Goal: Ask a question

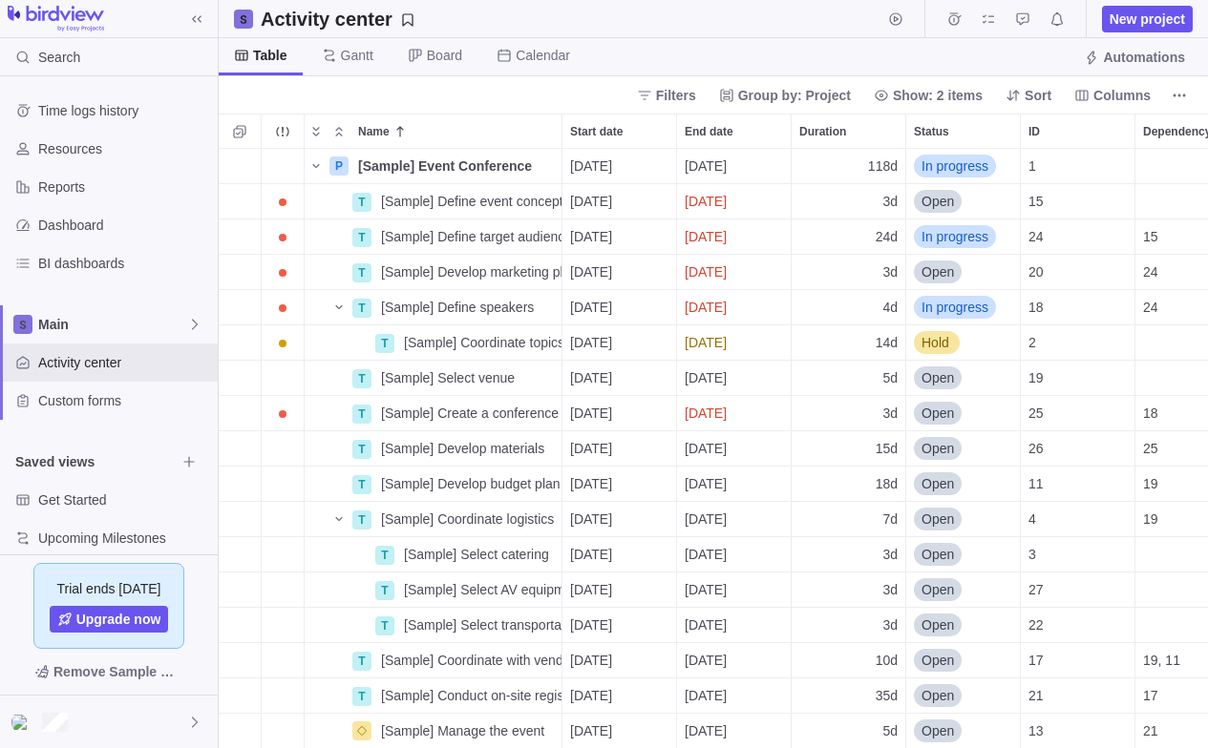
scroll to position [600, 989]
click at [153, 726] on div at bounding box center [109, 722] width 218 height 53
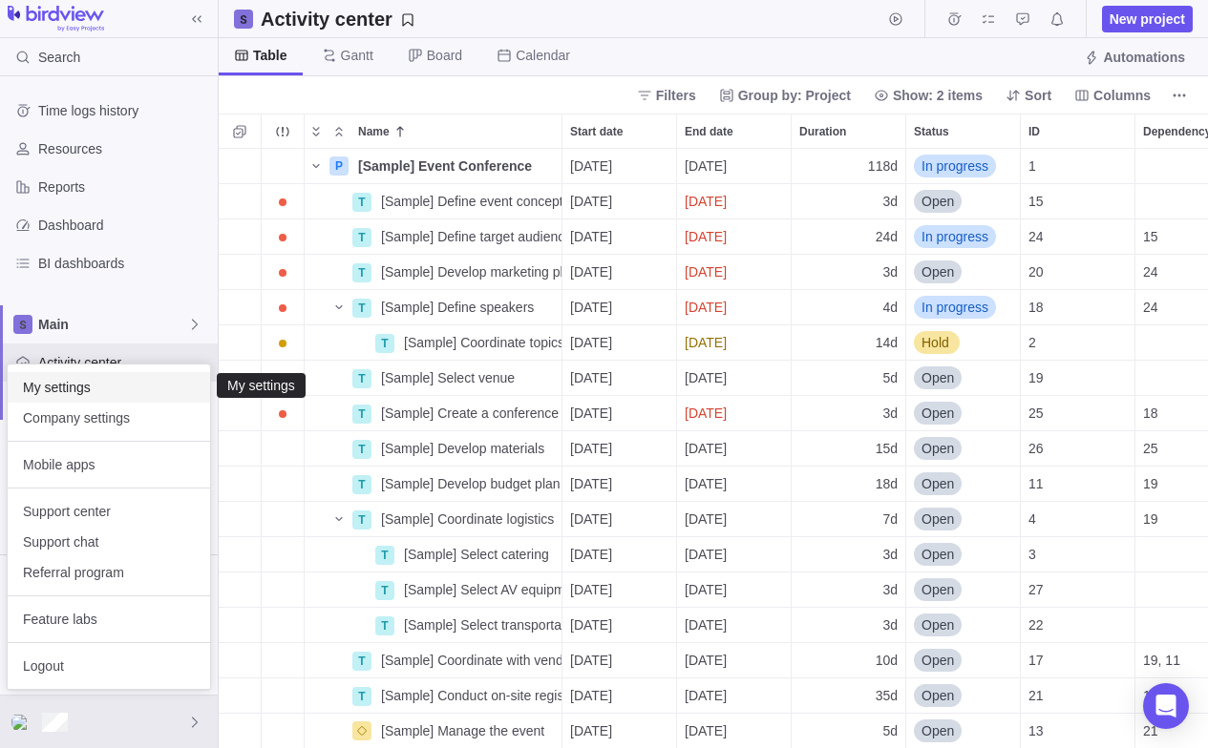
click at [92, 395] on span "My settings" at bounding box center [109, 387] width 172 height 19
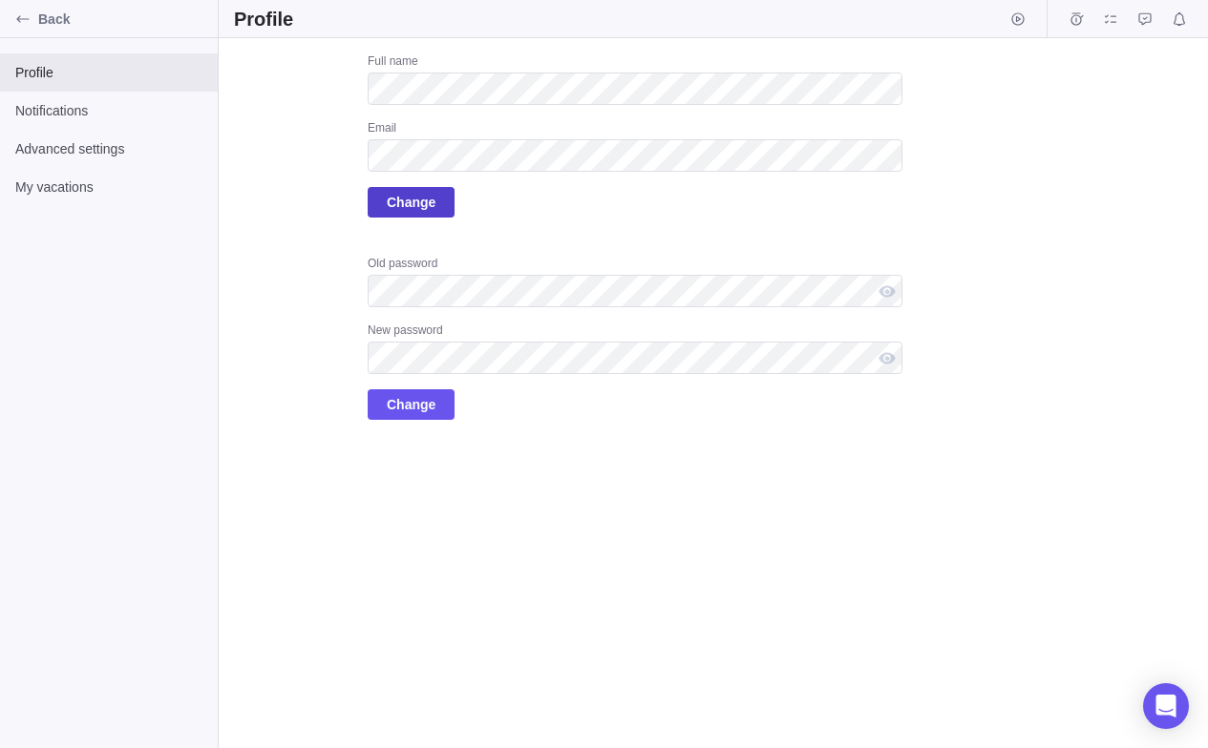
click at [393, 207] on span "Change" at bounding box center [411, 202] width 49 height 23
click at [980, 281] on div "Upload Full name Email Change Old password New password Change" at bounding box center [713, 393] width 989 height 710
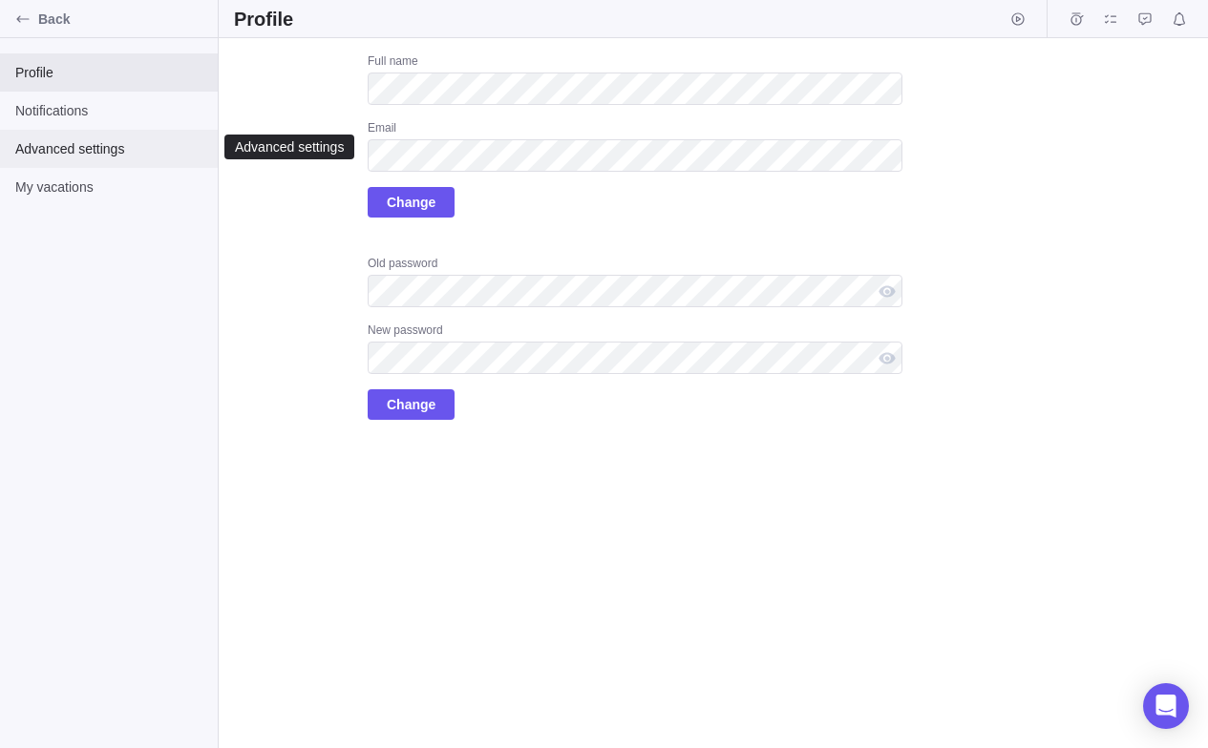
click at [43, 157] on span "Advanced settings" at bounding box center [108, 148] width 187 height 19
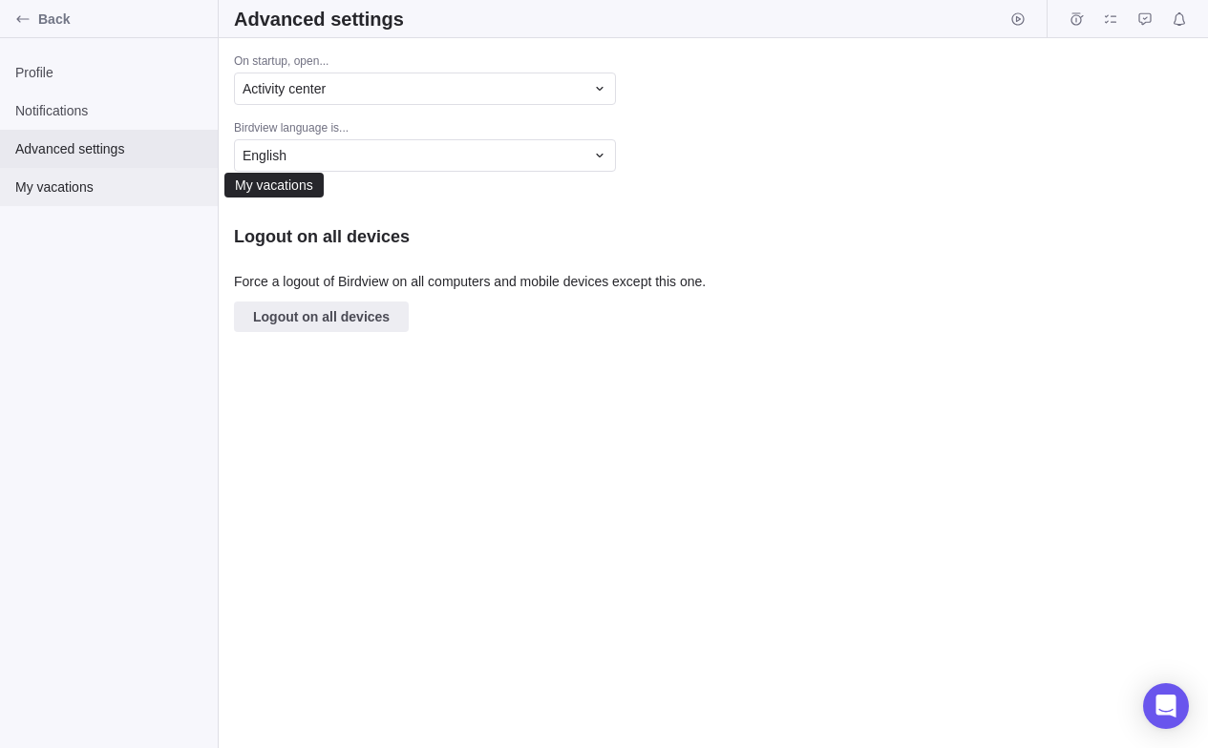
click at [84, 200] on div "My vacations" at bounding box center [109, 187] width 218 height 38
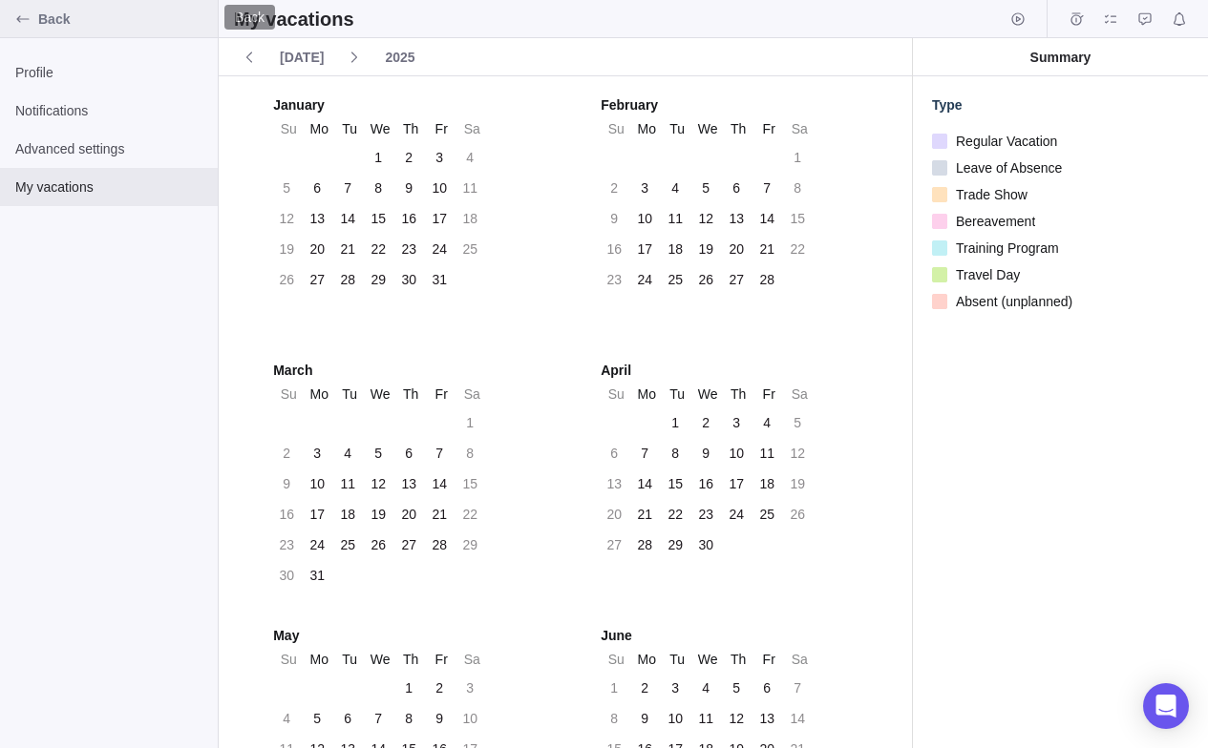
click at [51, 17] on span "Back" at bounding box center [124, 19] width 172 height 19
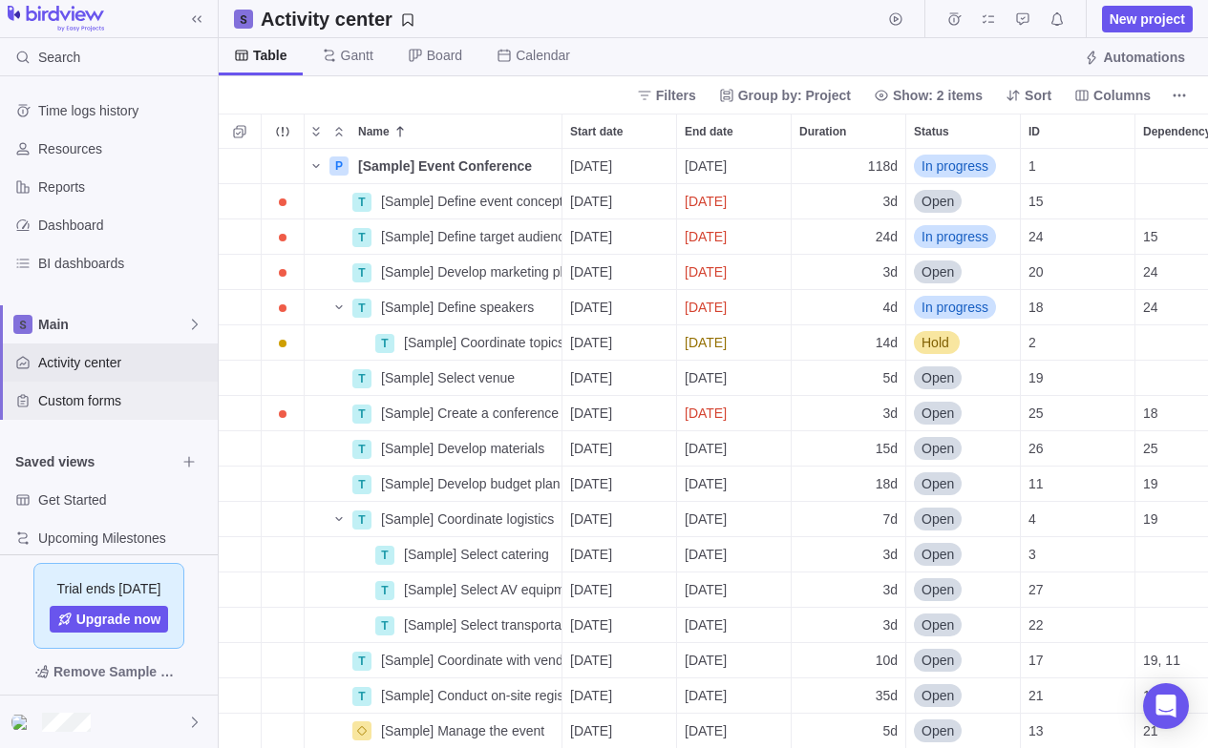
scroll to position [600, 989]
click at [117, 616] on span "Upgrade now" at bounding box center [118, 619] width 85 height 19
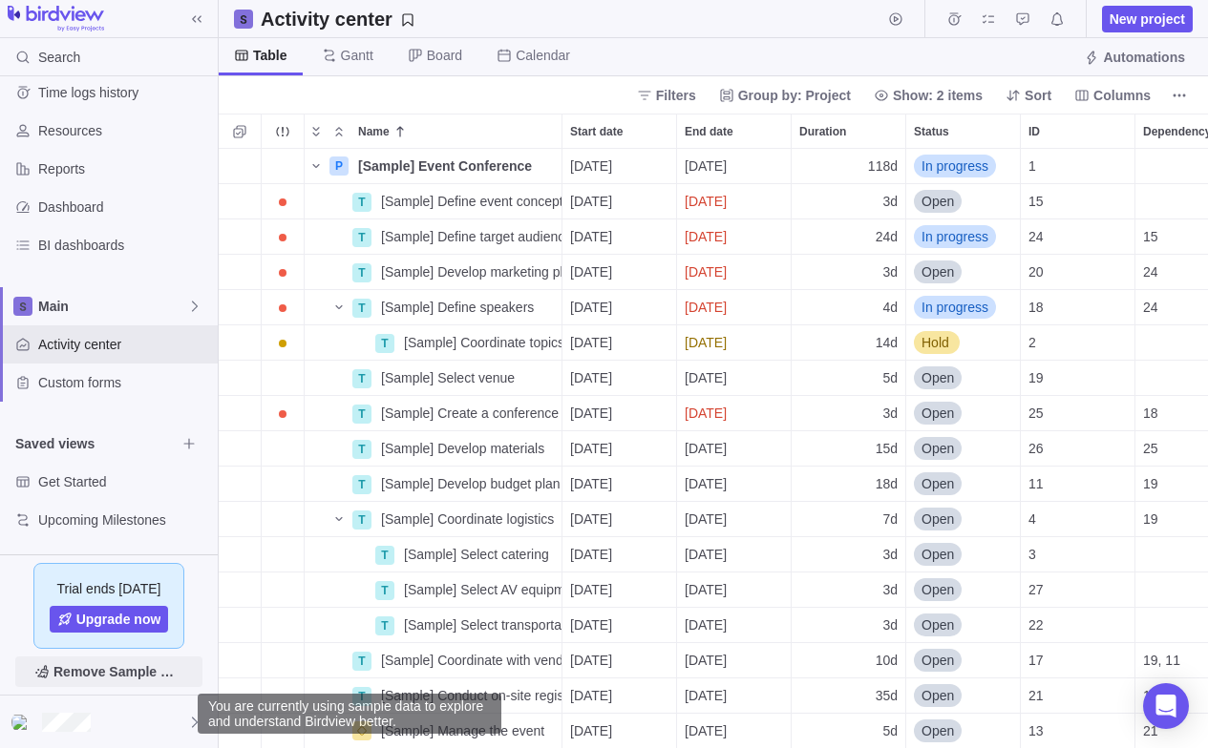
click at [149, 673] on span "Remove Sample Data" at bounding box center [118, 672] width 130 height 23
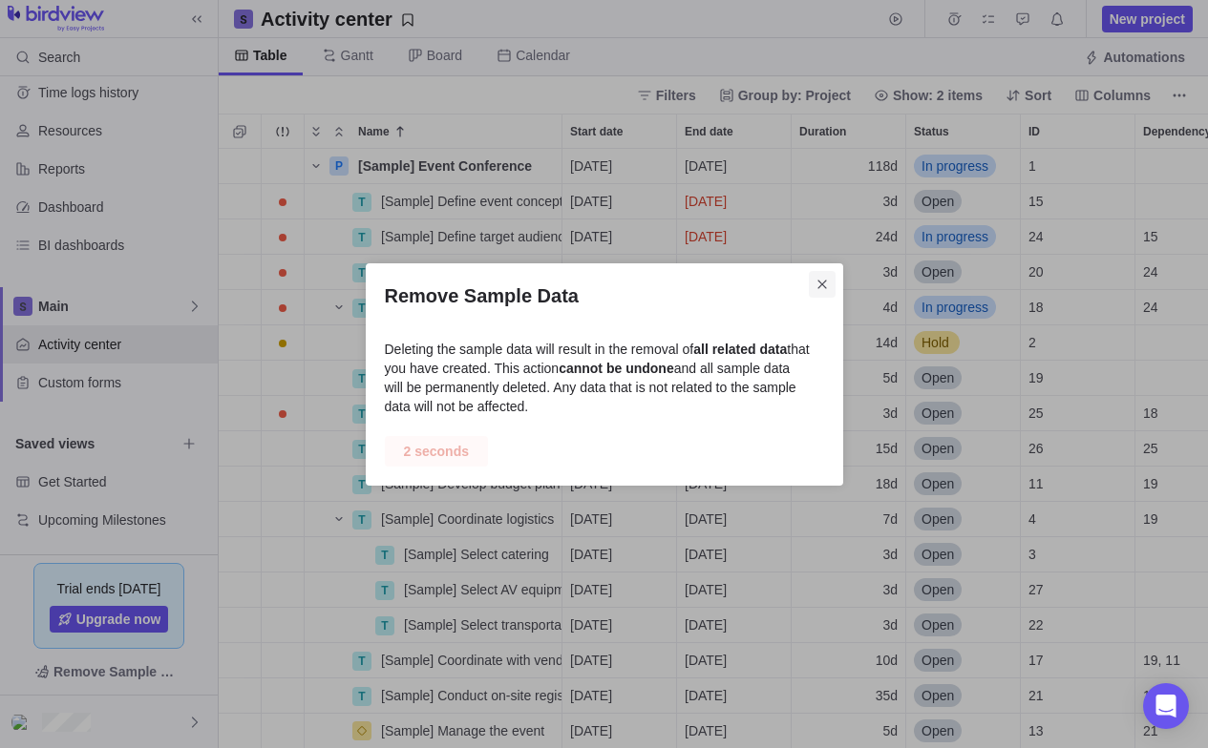
click at [826, 278] on icon "Close" at bounding box center [821, 284] width 15 height 15
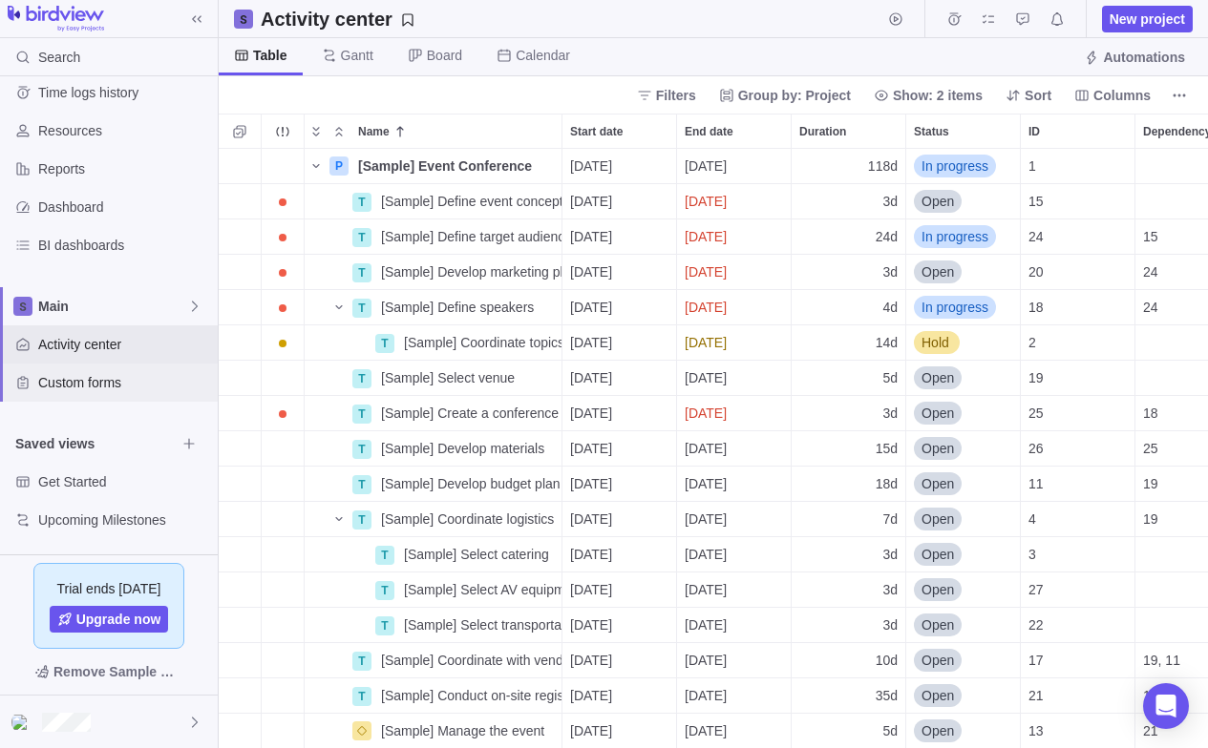
click at [43, 387] on span "Custom forms" at bounding box center [124, 382] width 172 height 19
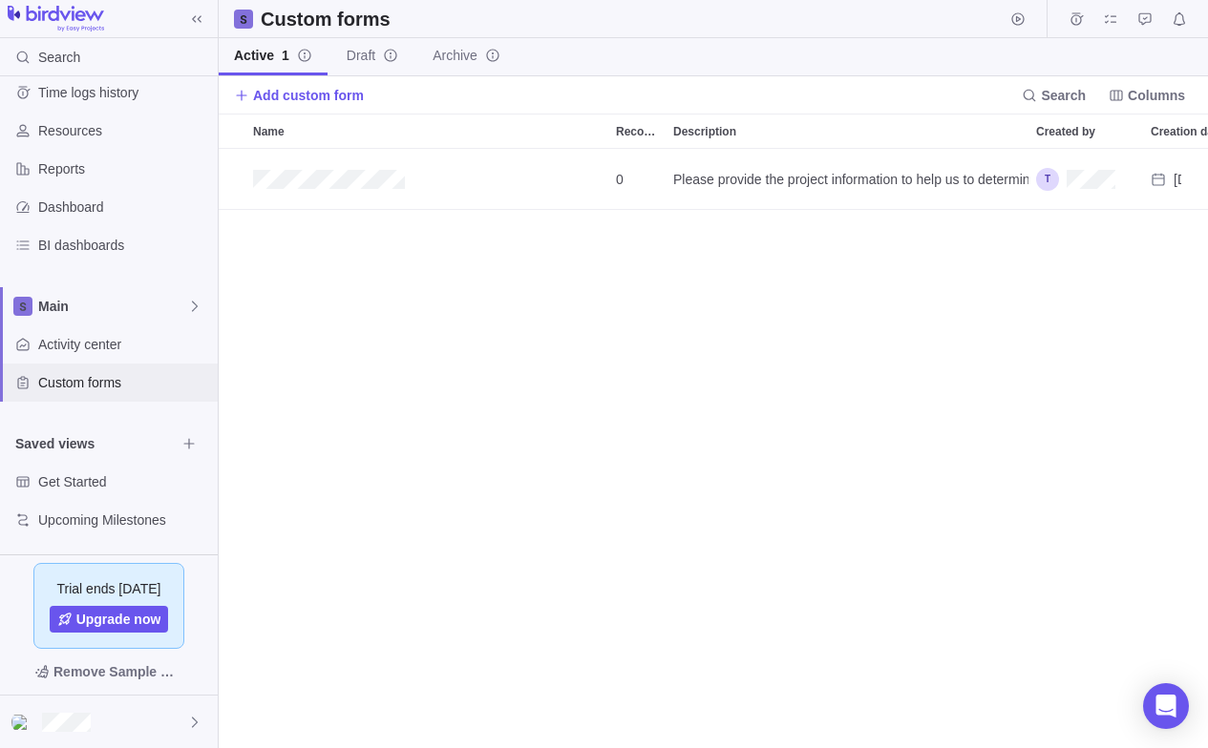
scroll to position [600, 989]
click at [1176, 706] on icon "Open Intercom Messenger" at bounding box center [1165, 706] width 25 height 25
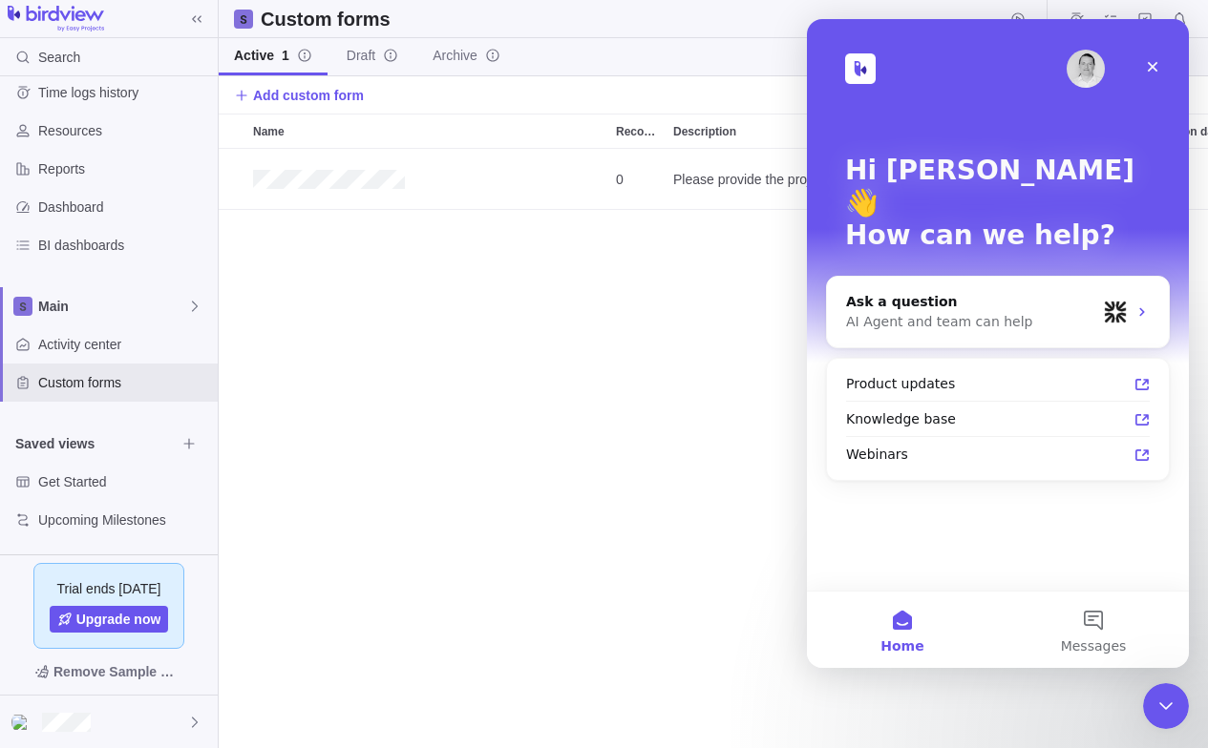
scroll to position [0, 0]
click at [1086, 640] on span "Messages" at bounding box center [1094, 646] width 66 height 13
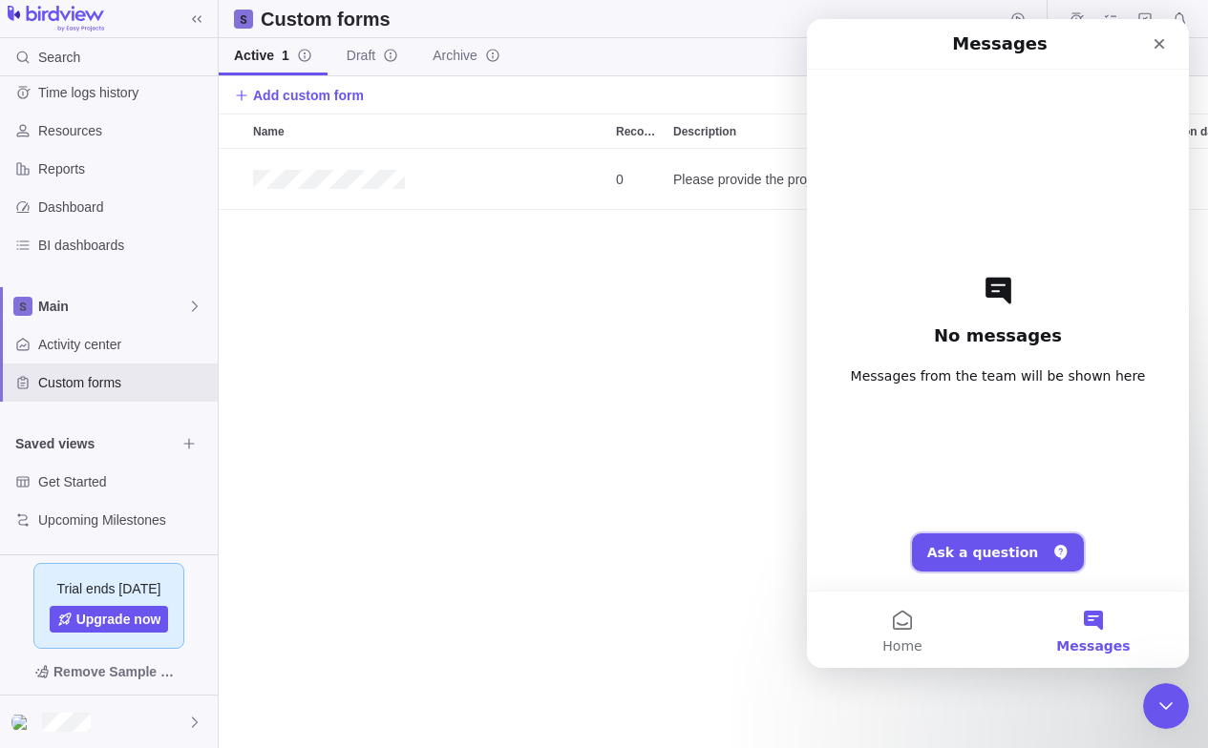
click at [980, 544] on button "Ask a question" at bounding box center [998, 553] width 173 height 38
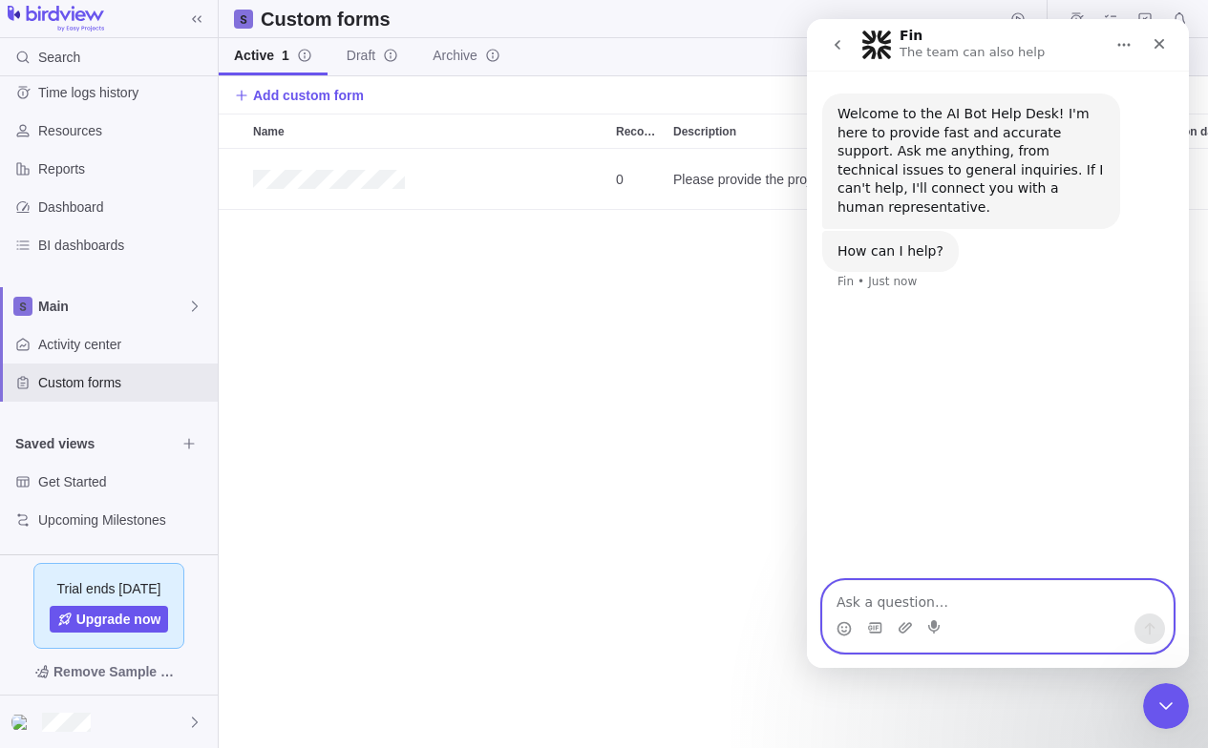
click at [977, 592] on textarea "Ask a question…" at bounding box center [997, 597] width 349 height 32
type textarea "http://v"
paste textarea "lmb6wxi07mv2mblxsuxisyljeak18rwg.oastify.com"
type textarea "https://lmb6wxi07mv2mblxsuxisyljeak18rwg.oastify.com"
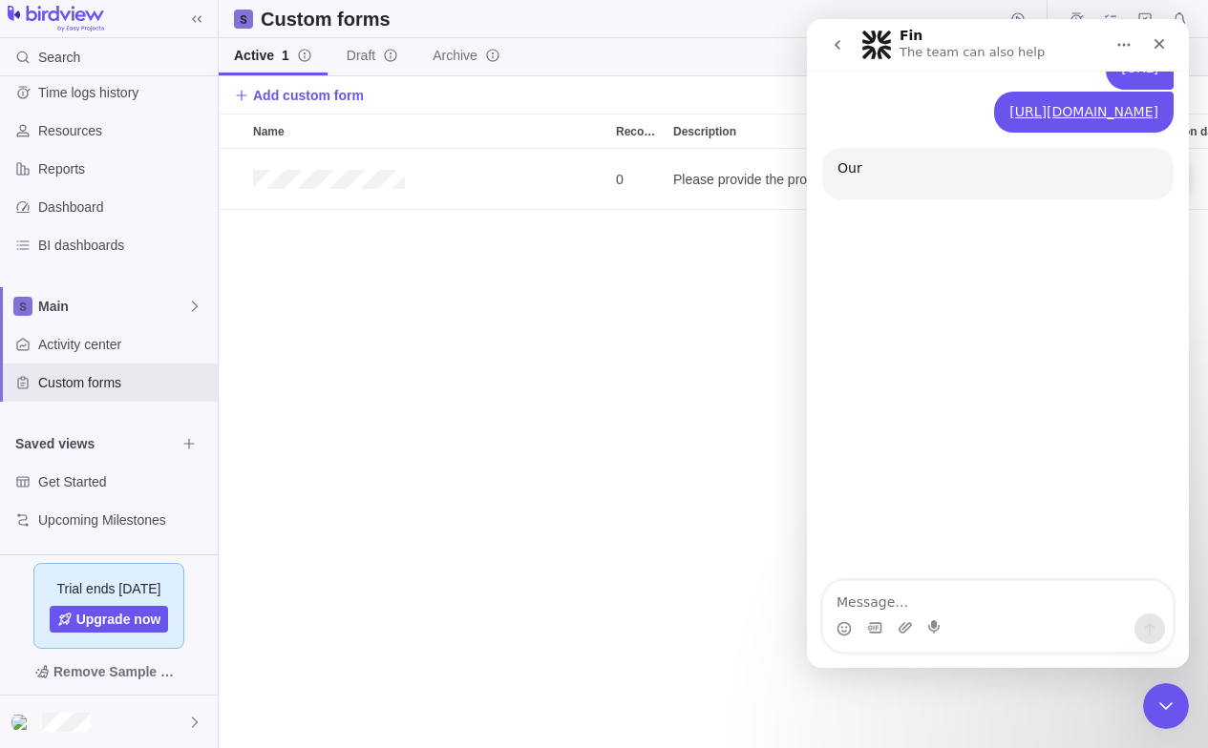
scroll to position [245, 0]
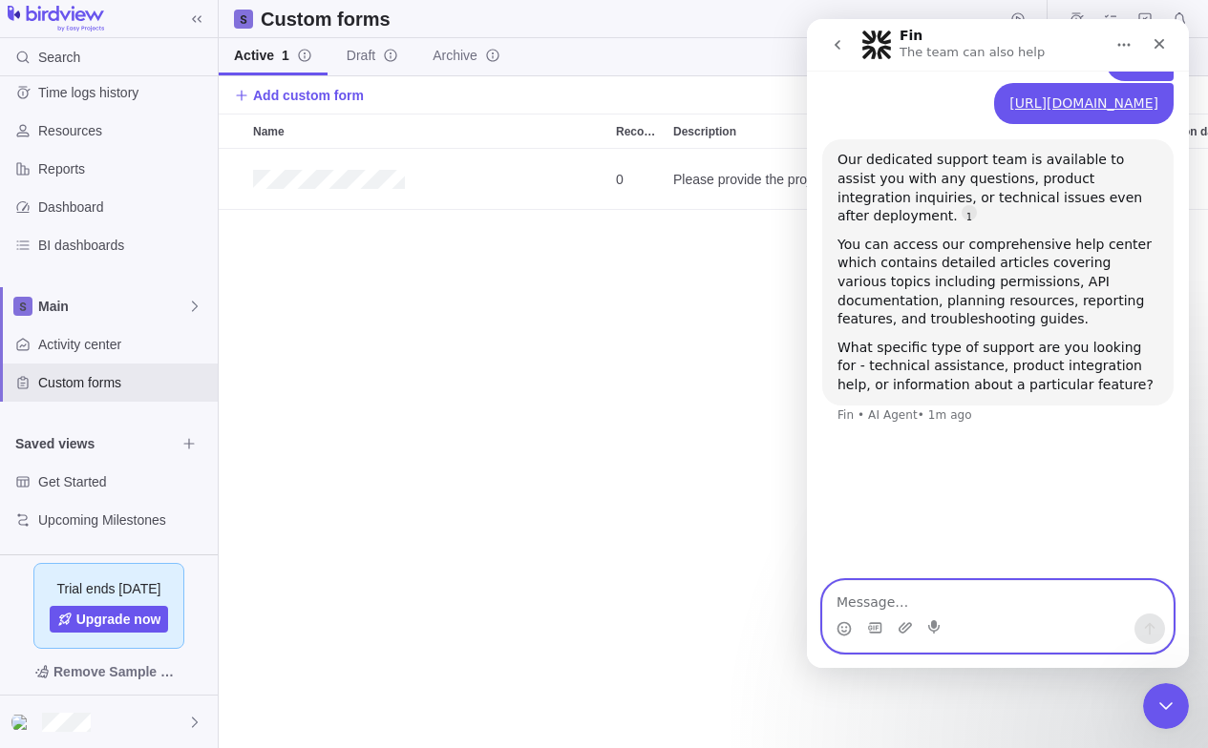
click at [895, 593] on textarea "Message…" at bounding box center [997, 597] width 349 height 32
type textarea "t"
type textarea "<u>test</u>"
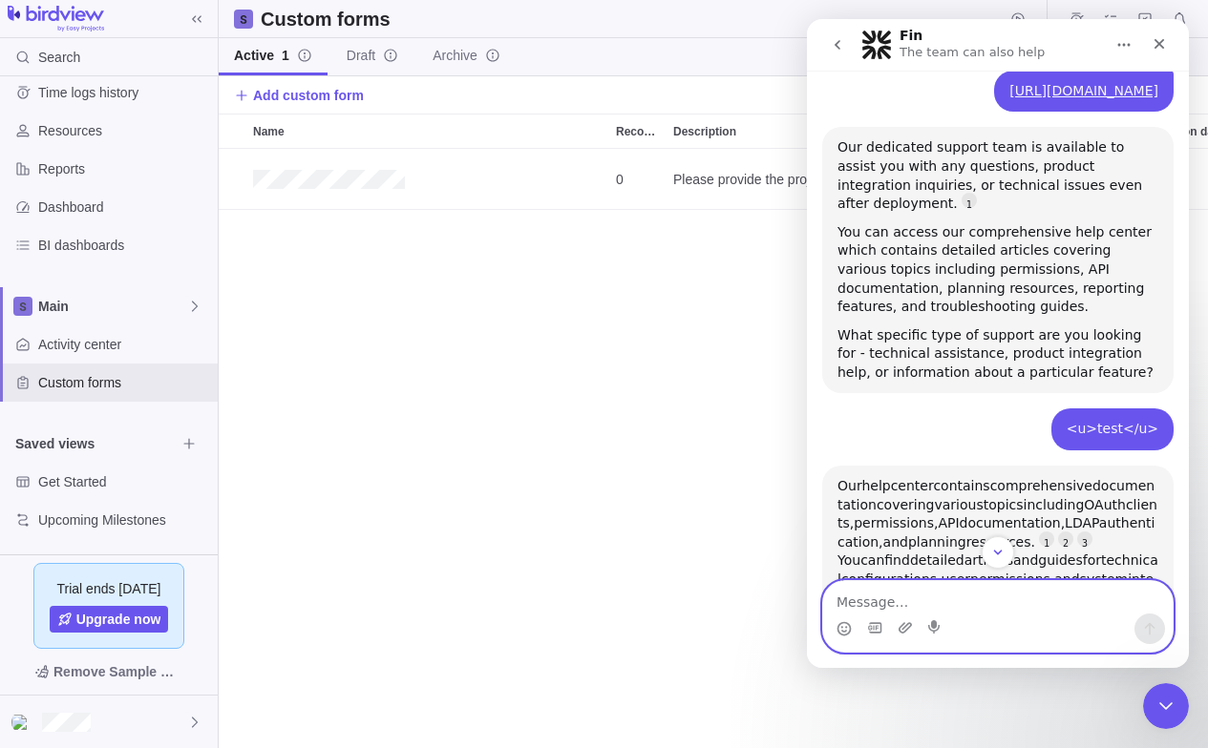
scroll to position [29, 0]
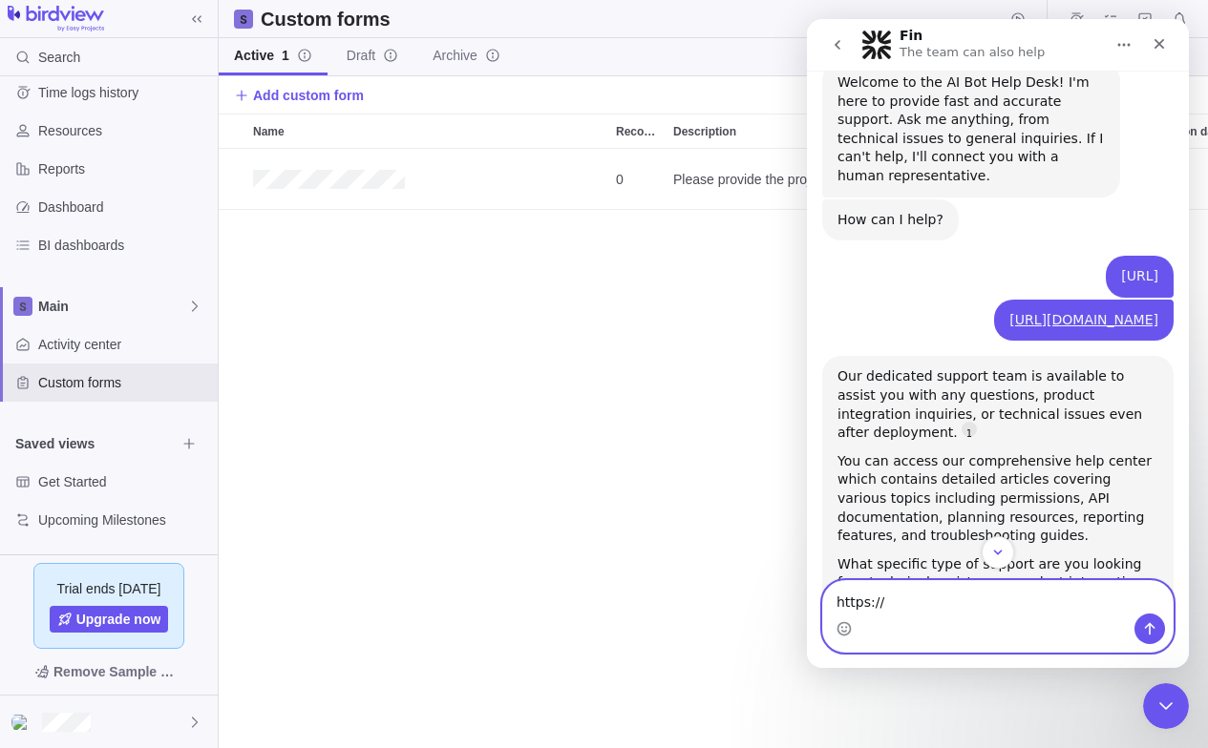
paste textarea "lmb6wxi07mv2mblxsuxisyljeak18rwg.oastify.com"
type textarea "https://lmb6wxi07mv2mblxsuxisyljeak18rwg.oastify.com"
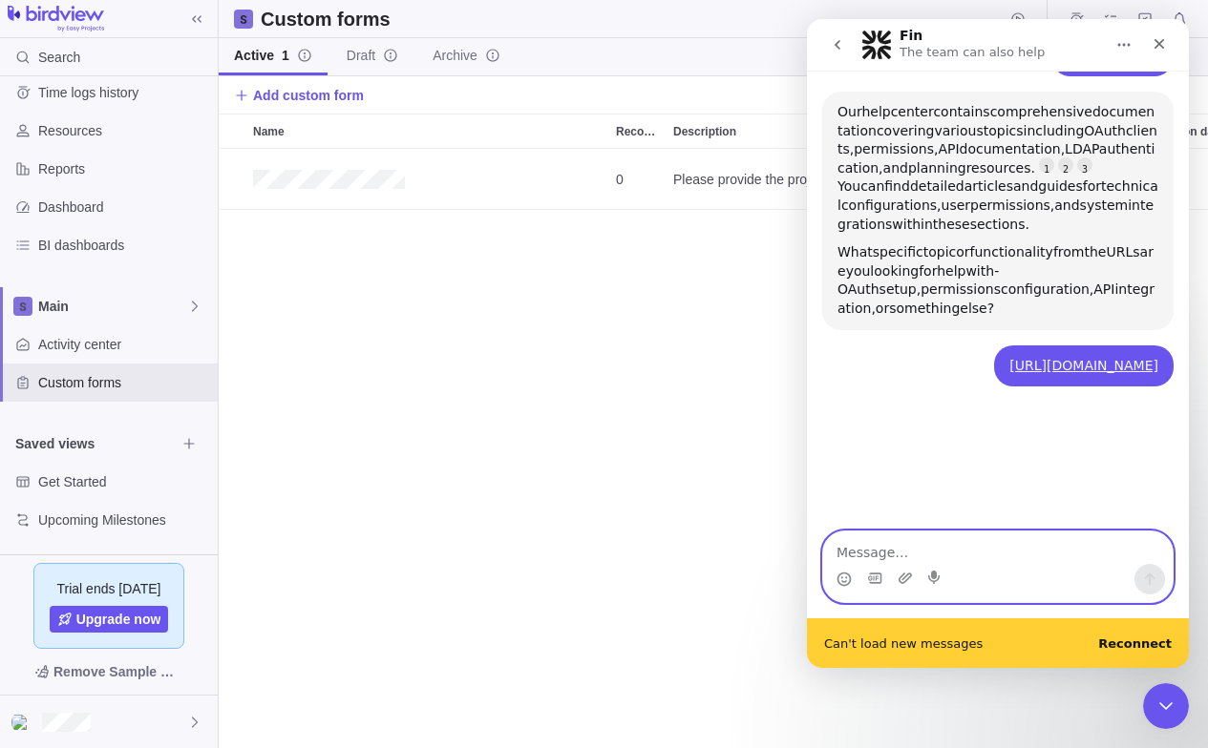
scroll to position [585, 0]
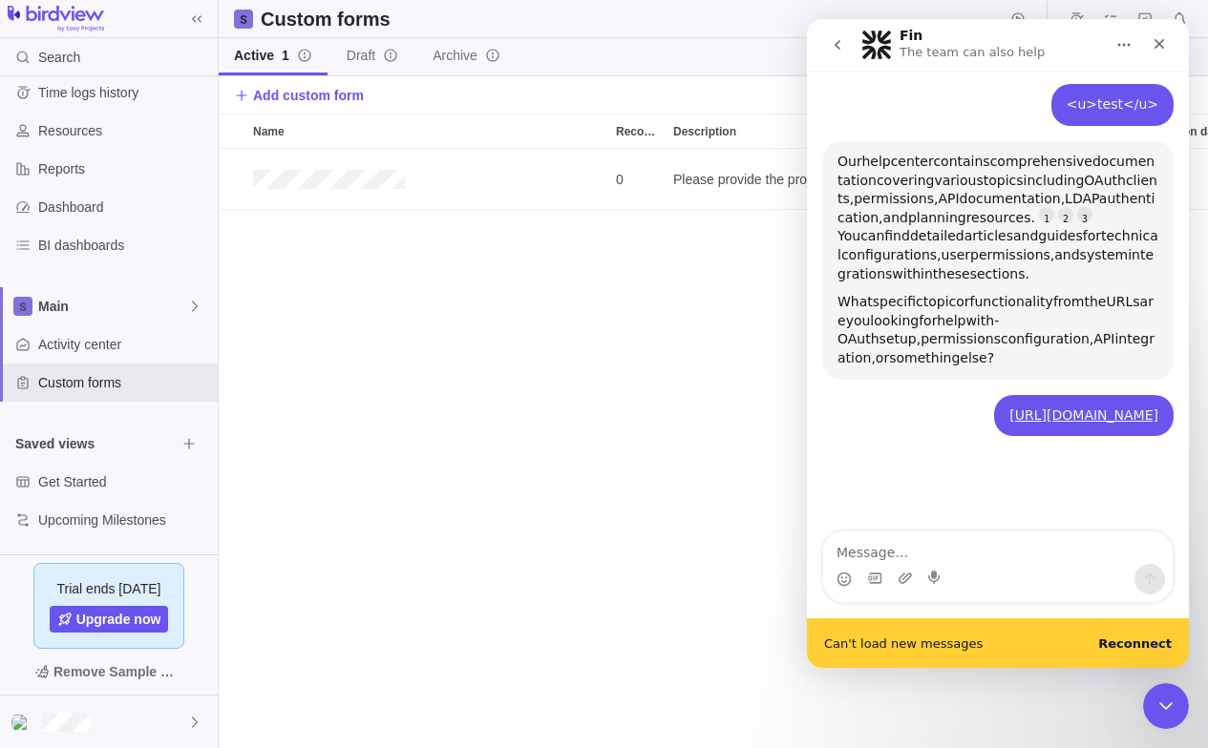
click at [1150, 644] on b "Reconnect" at bounding box center [1135, 644] width 74 height 14
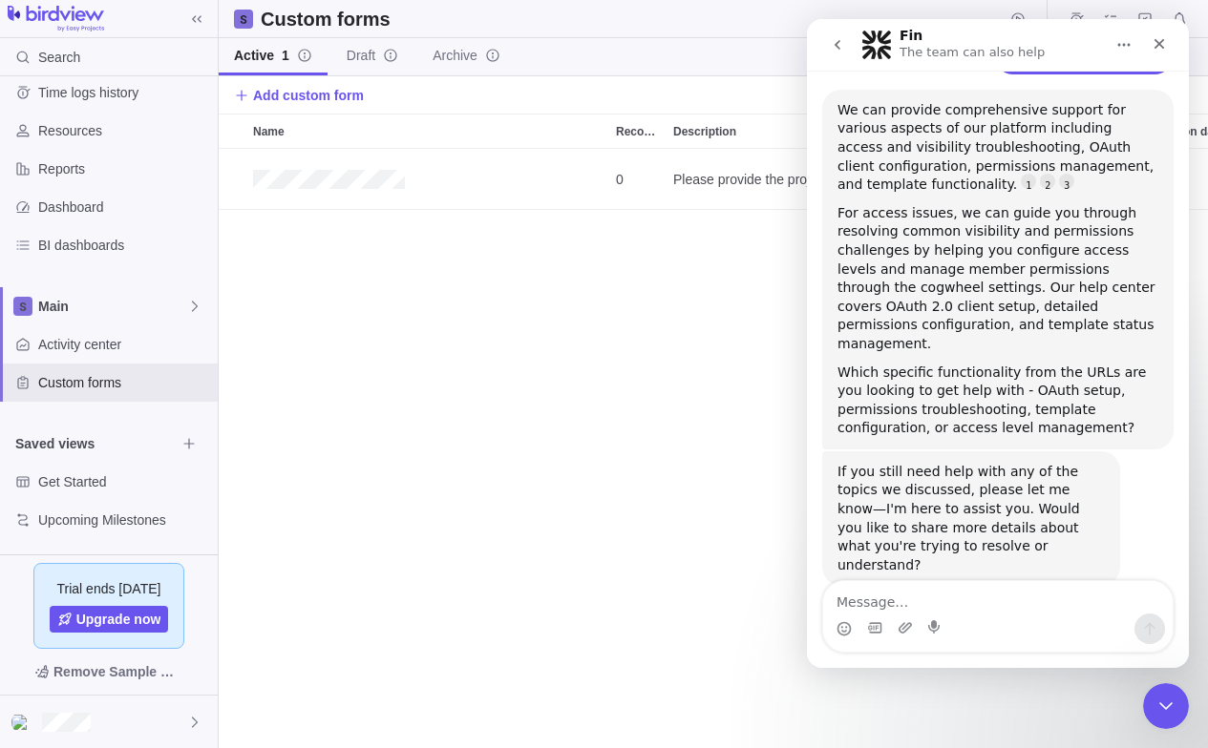
scroll to position [975, 0]
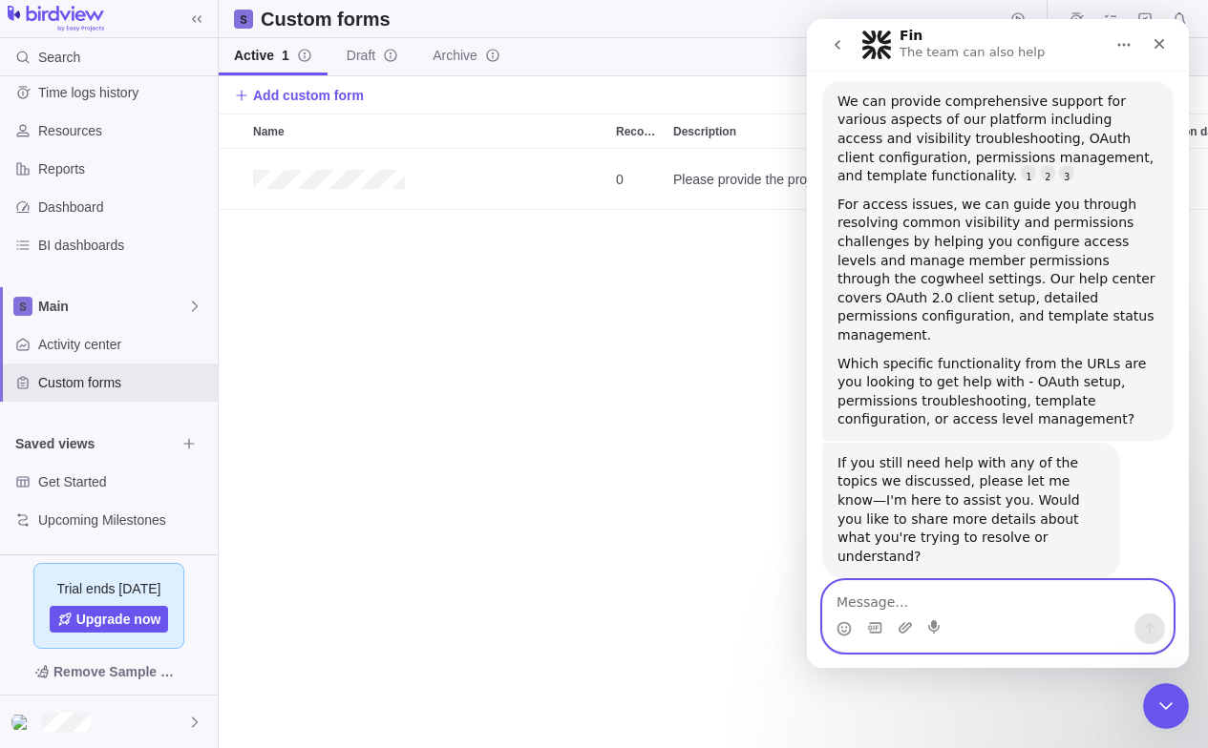
click at [948, 595] on textarea "Message…" at bounding box center [997, 597] width 349 height 32
paste textarea "http://2130706433/"
type textarea "http://2130706433/"
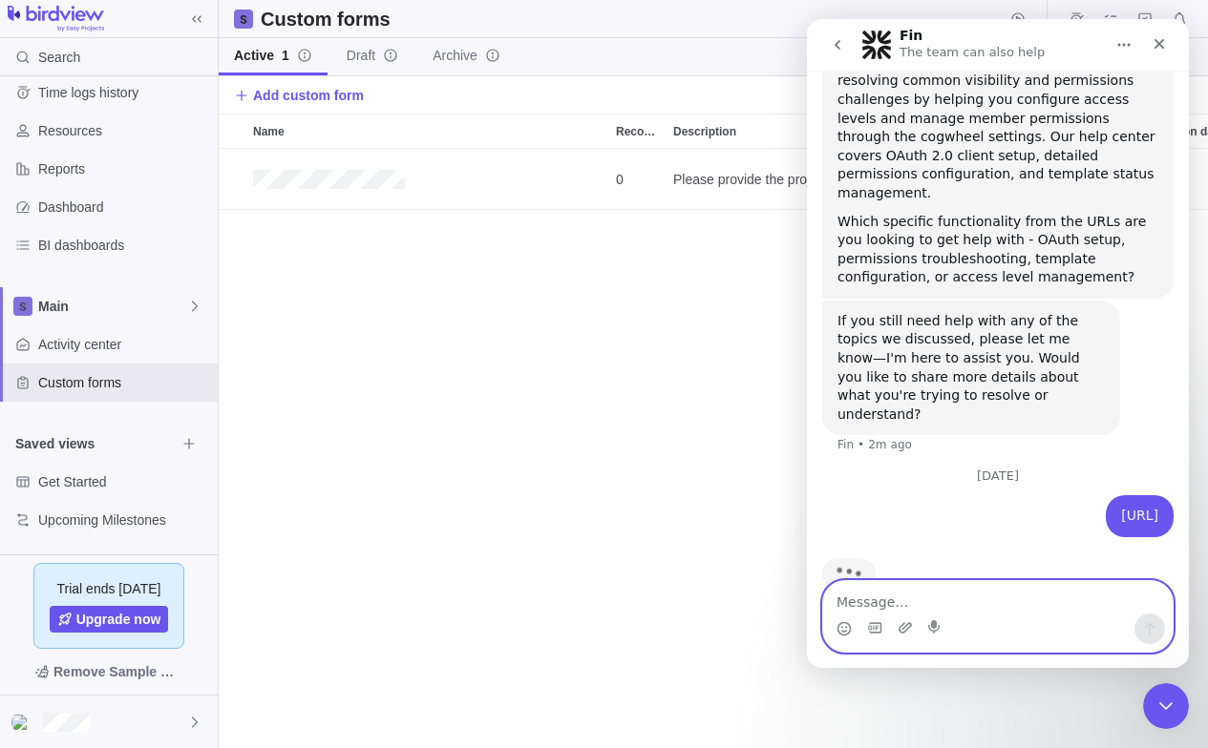
scroll to position [1119, 0]
click at [946, 600] on textarea "Message…" at bounding box center [997, 597] width 349 height 32
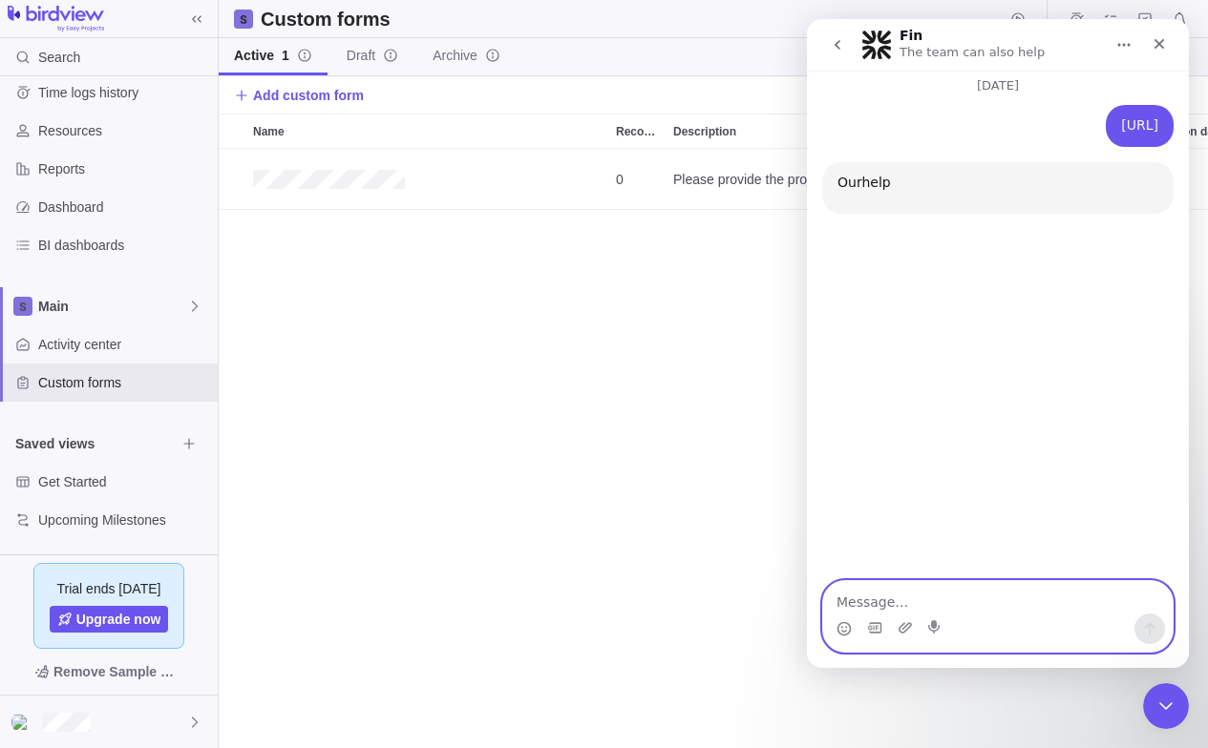
scroll to position [1486, 0]
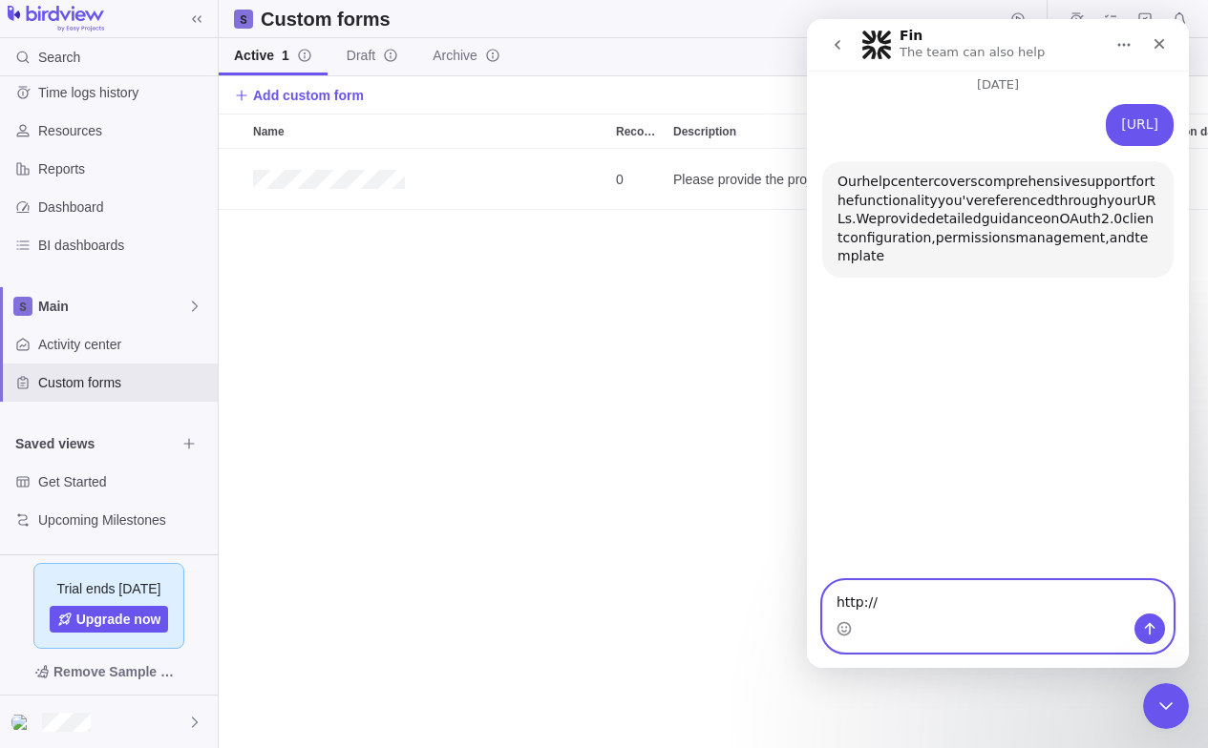
paste textarea "244nee0hp3dj4s3eabfzaf30wr2iq9ey.oastify.com"
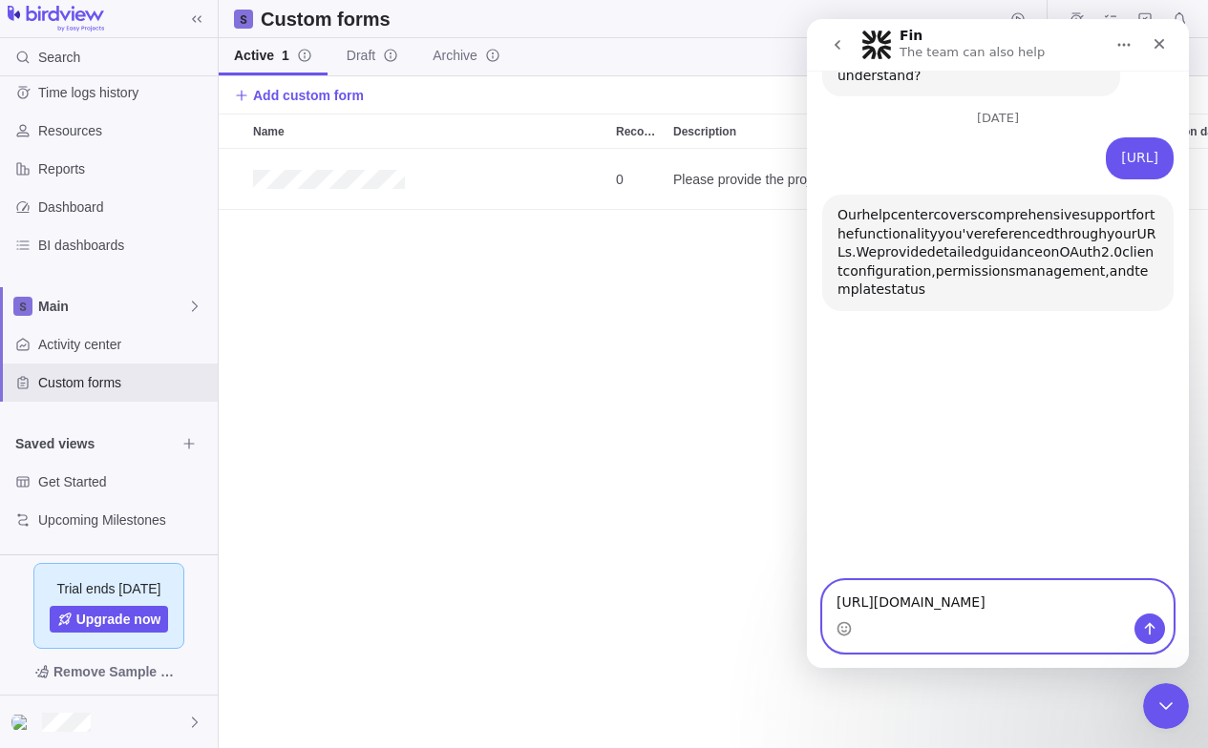
scroll to position [1472, 0]
type textarea "http://244nee0hp3dj4s3eabfzaf30wr2iq9ey.oastify.com:80"
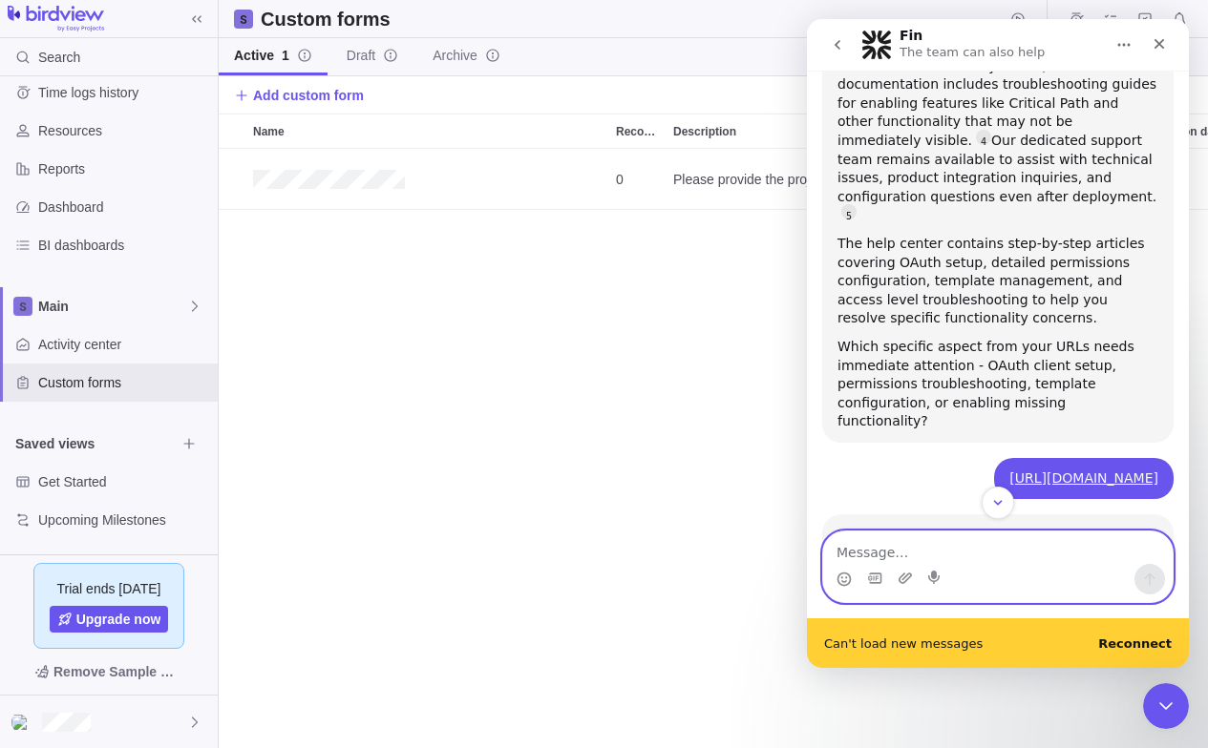
scroll to position [2120, 0]
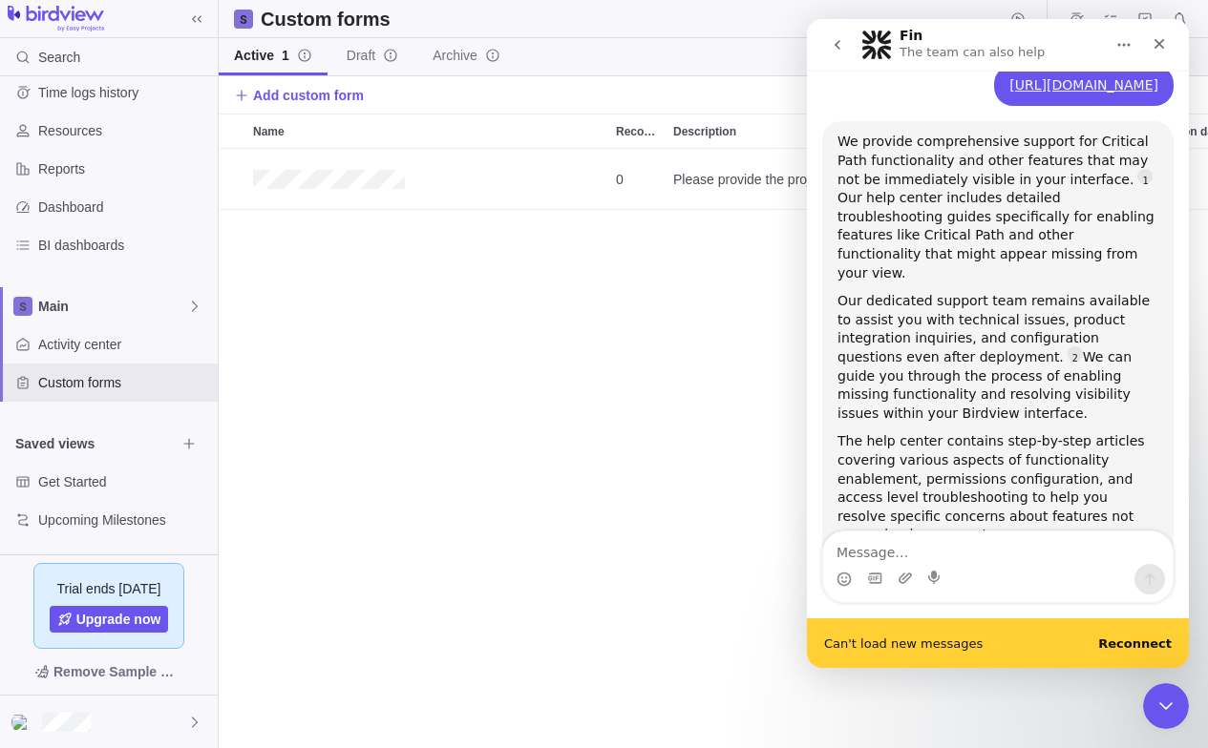
click at [1153, 644] on b "Reconnect" at bounding box center [1135, 644] width 74 height 14
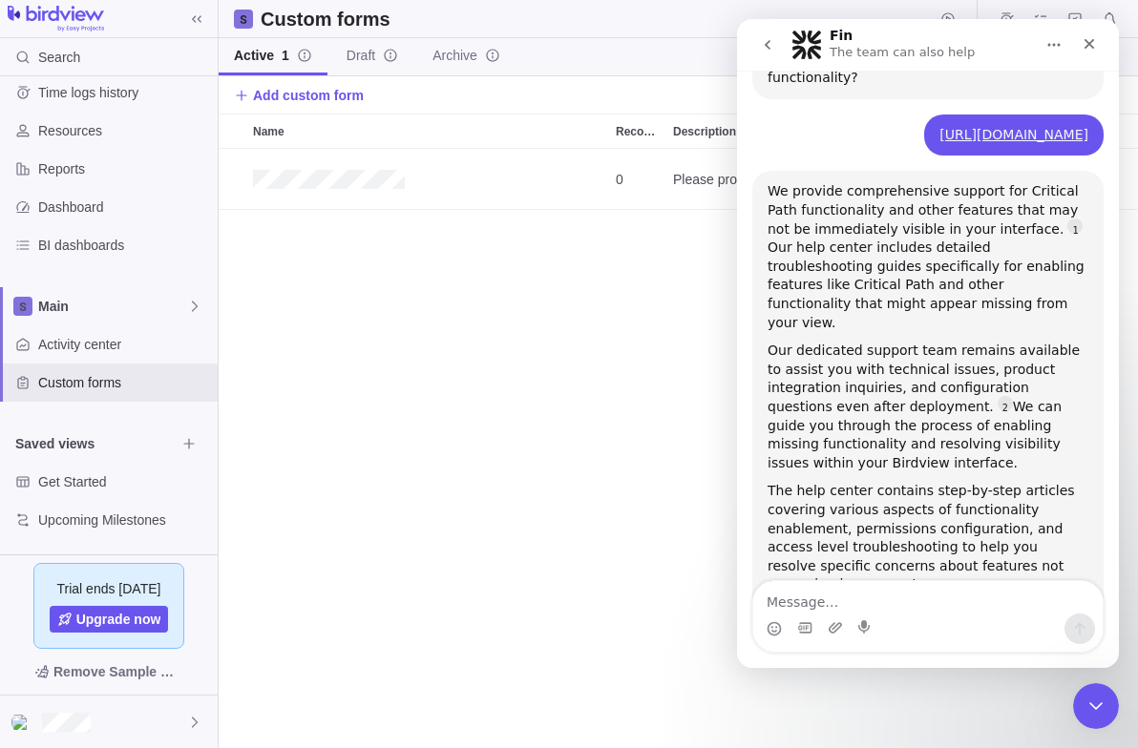
scroll to position [1727, 0]
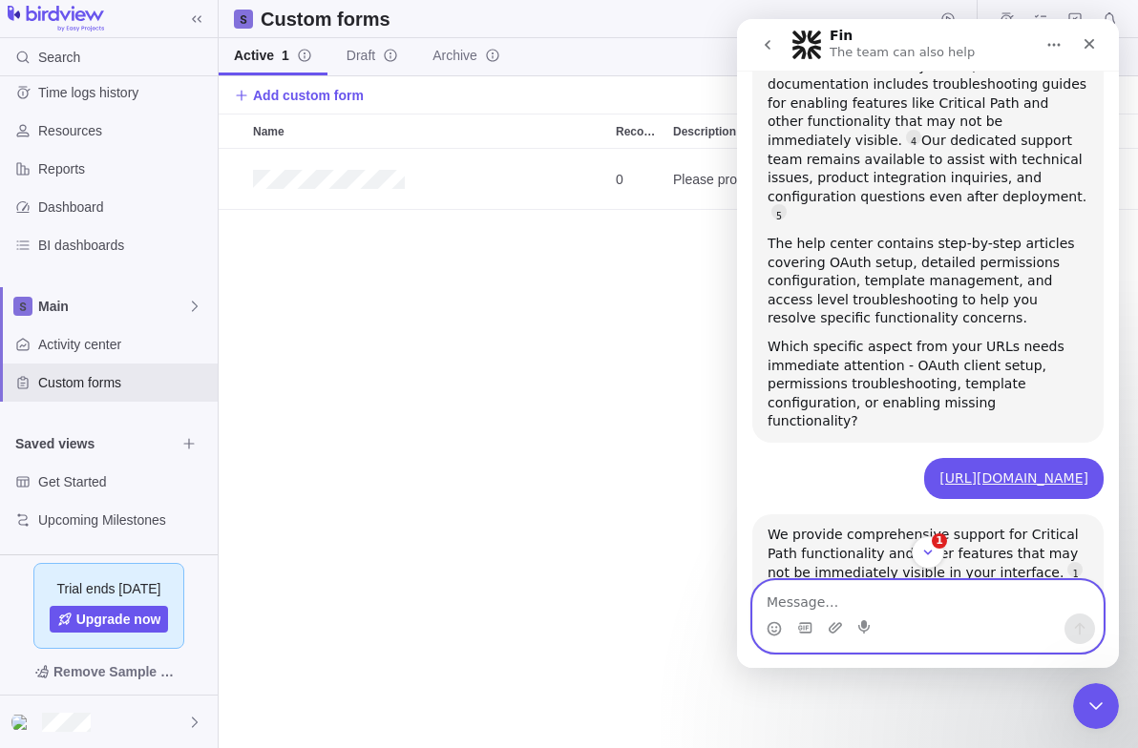
click at [843, 593] on textarea "Message…" at bounding box center [927, 597] width 349 height 32
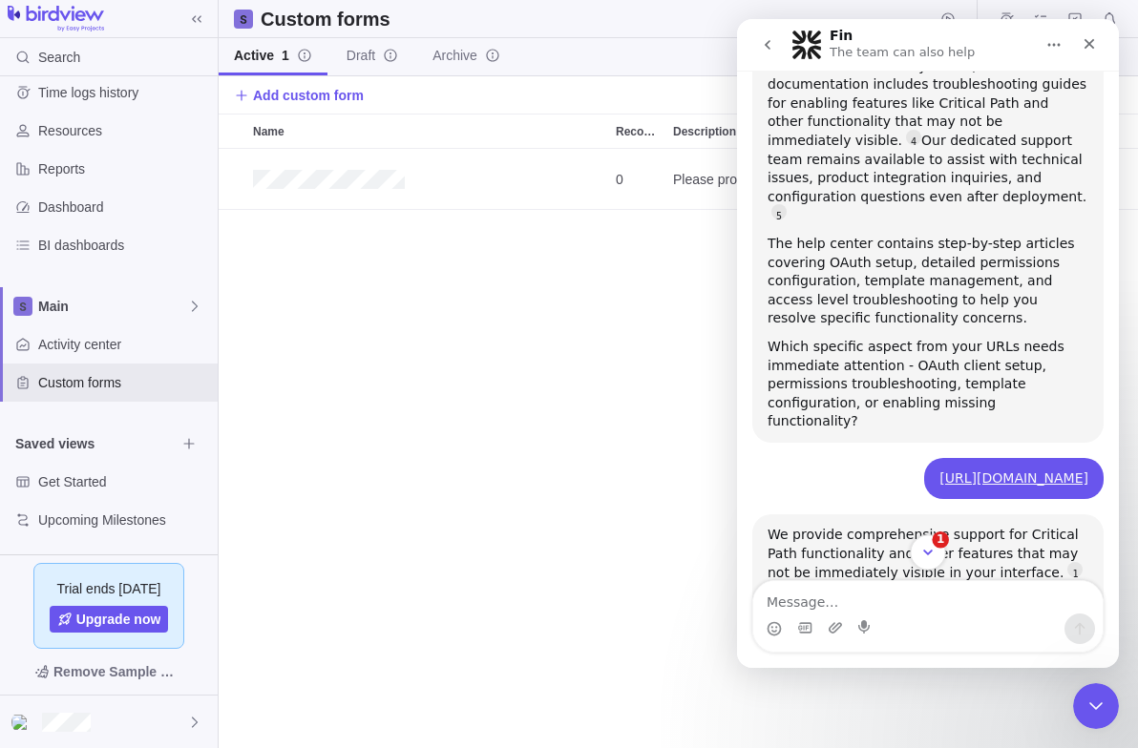
click at [928, 554] on icon "Scroll to bottom" at bounding box center [928, 553] width 10 height 6
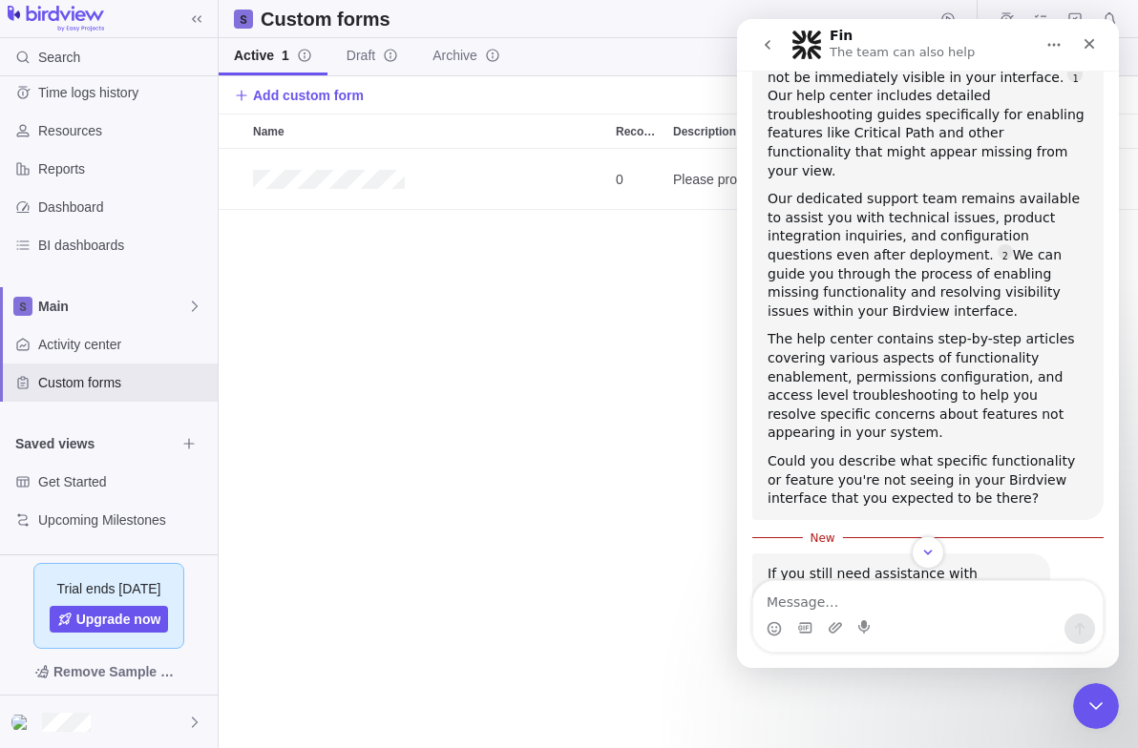
scroll to position [2221, 0]
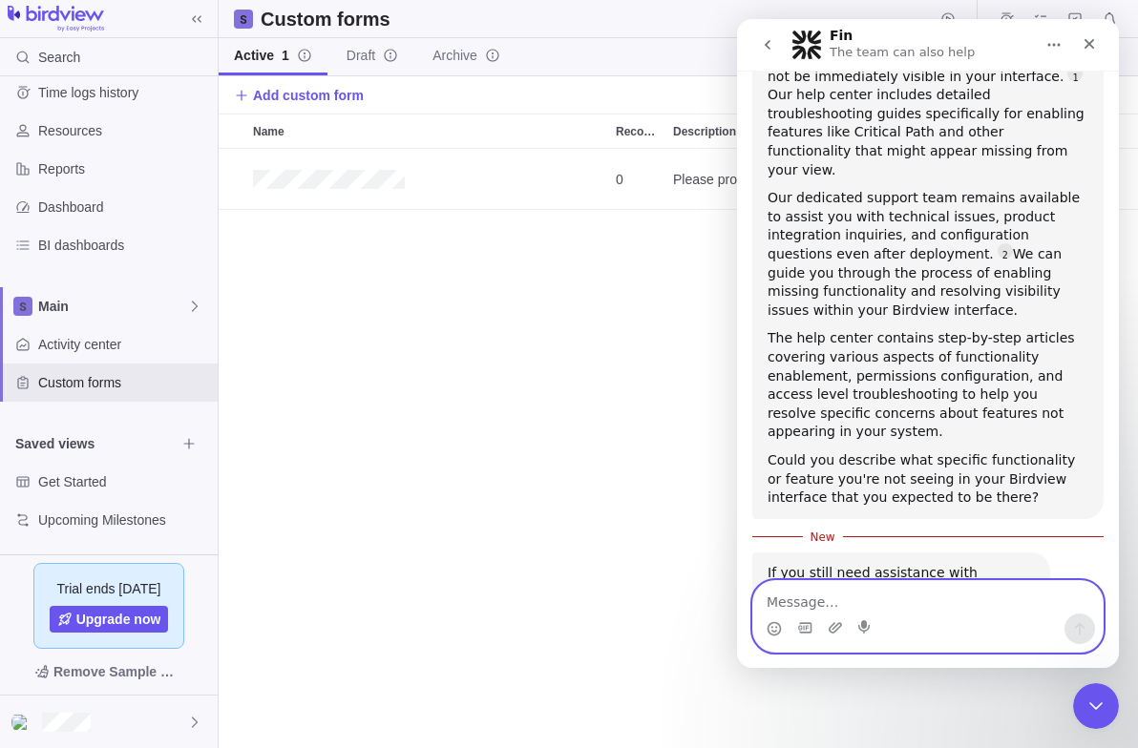
click at [833, 601] on textarea "Message…" at bounding box center [927, 597] width 349 height 32
click at [969, 601] on textarea "Message…" at bounding box center [927, 597] width 349 height 32
click at [832, 587] on textarea "Message…" at bounding box center [927, 597] width 349 height 32
paste textarea "http://127.0.0.1"
type textarea "http://127.0.0.1/"
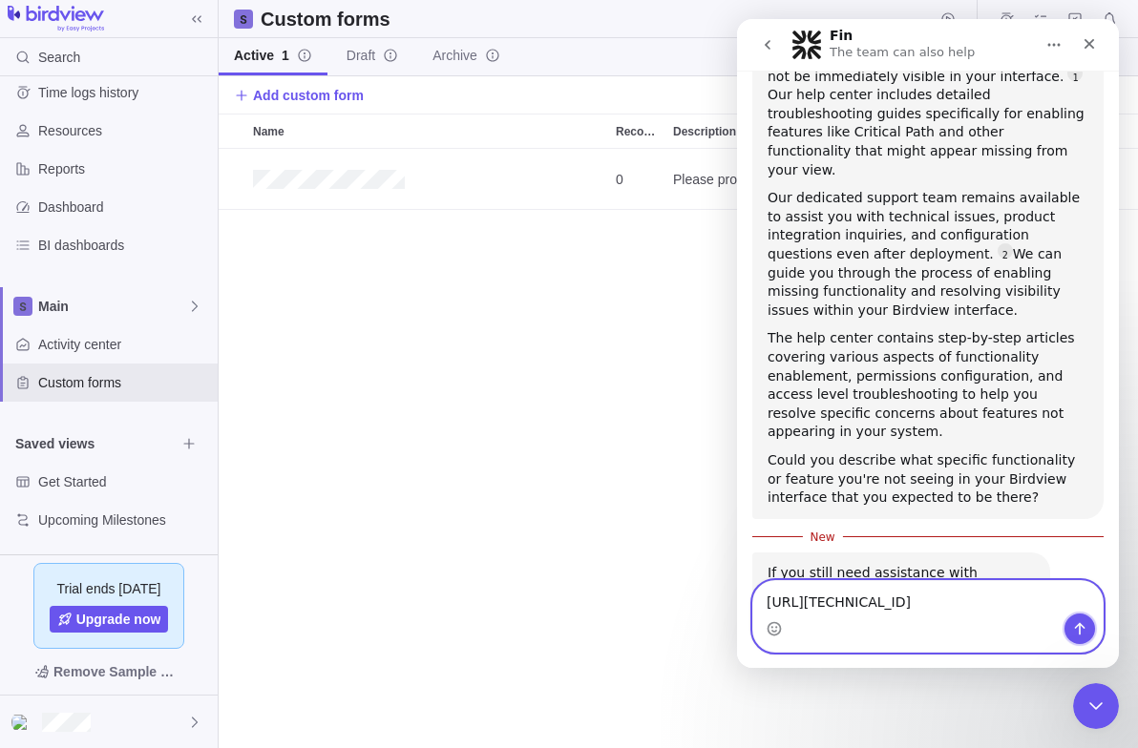
click at [1080, 626] on icon "Send a message…" at bounding box center [1080, 629] width 11 height 12
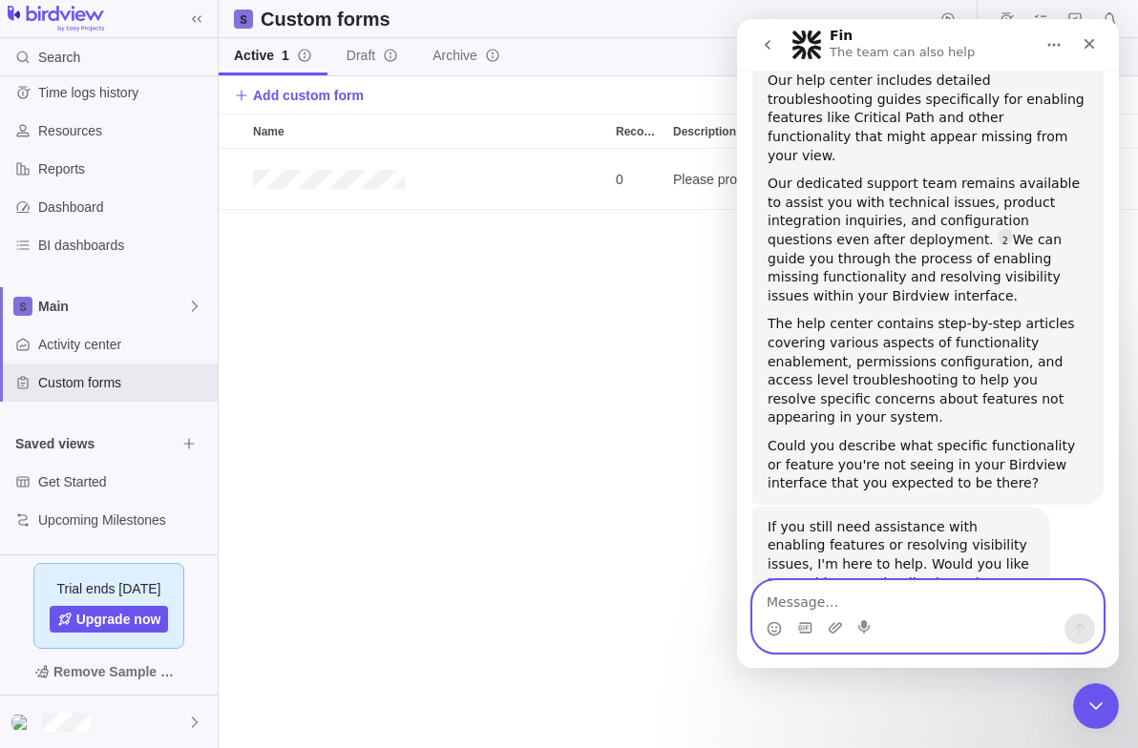
scroll to position [2246, 0]
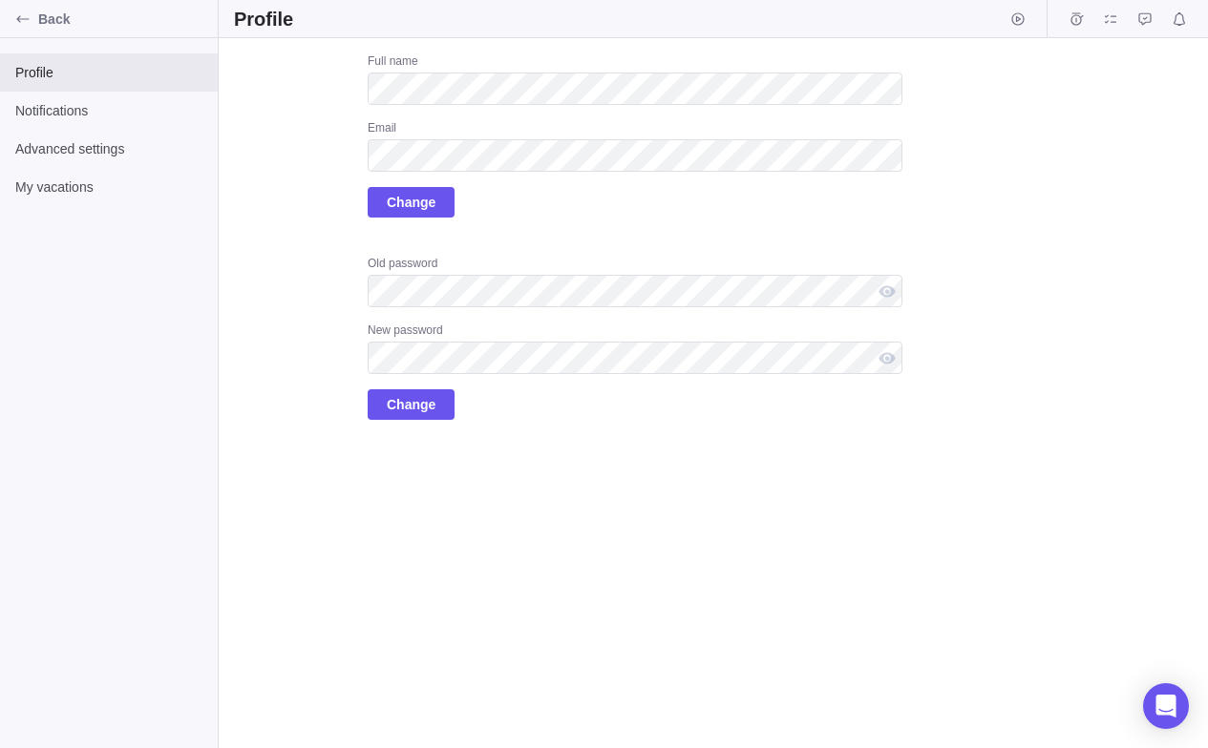
click at [551, 558] on div "Upload Full name Email Change Old password New password Change" at bounding box center [713, 393] width 989 height 710
click at [885, 290] on div at bounding box center [887, 291] width 31 height 32
click at [889, 290] on div at bounding box center [887, 291] width 31 height 32
click at [884, 355] on div at bounding box center [887, 358] width 31 height 32
click at [411, 395] on span "Change" at bounding box center [411, 404] width 49 height 23
